Goal: Check status: Check status

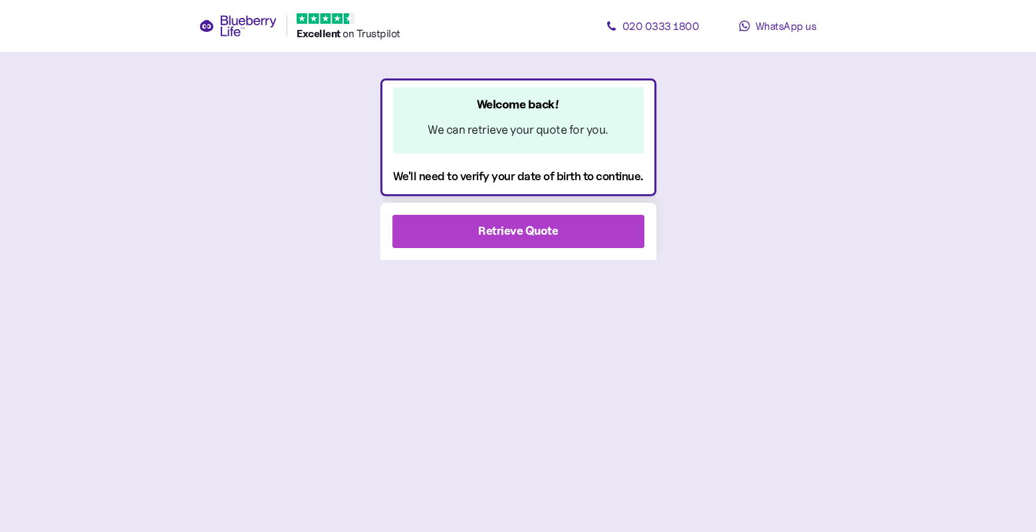
click at [459, 233] on div "Retrieve Quote" at bounding box center [518, 231] width 216 height 32
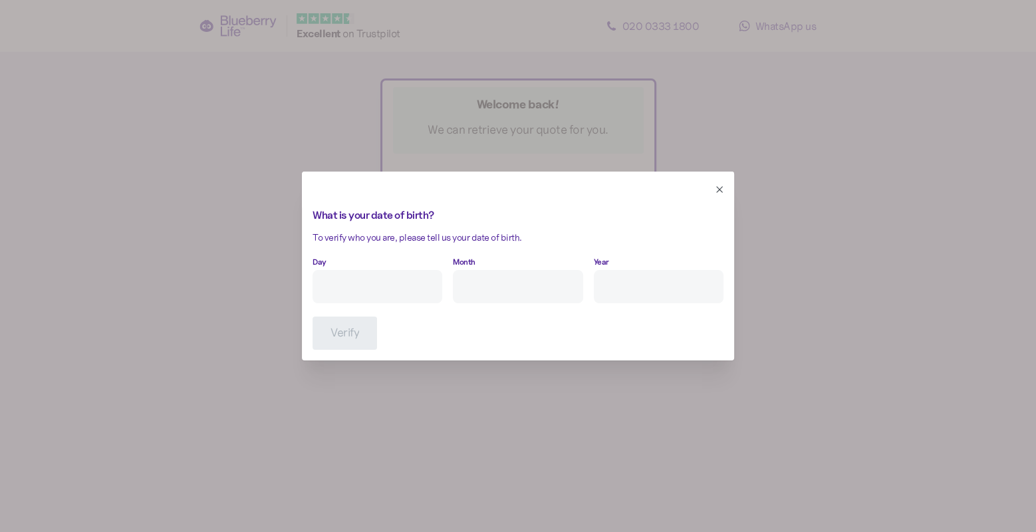
click at [386, 272] on input "Day" at bounding box center [378, 286] width 130 height 33
type input "31"
click at [484, 279] on input "Month" at bounding box center [518, 286] width 130 height 33
type input "3"
type input "****"
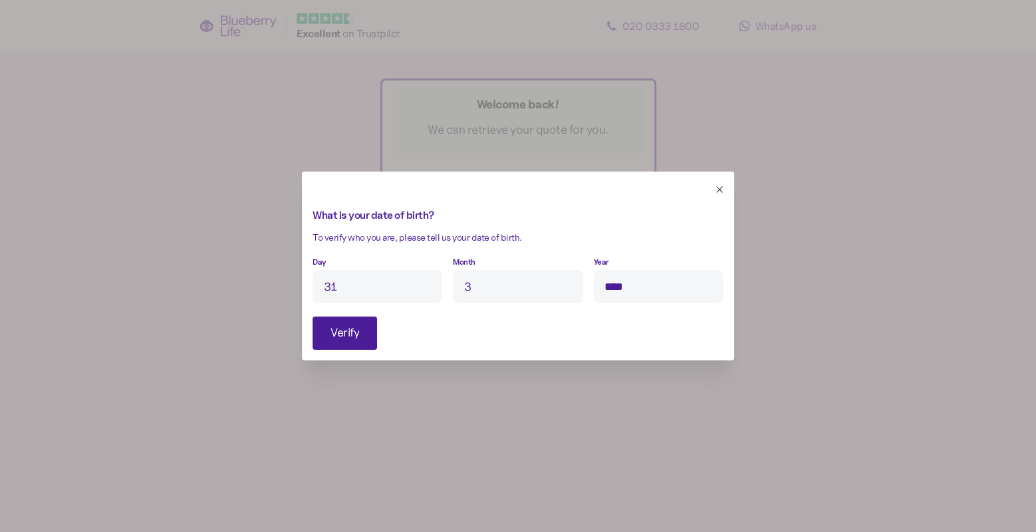
click at [360, 346] on button "Verify" at bounding box center [345, 333] width 65 height 33
